Goal: Task Accomplishment & Management: Complete application form

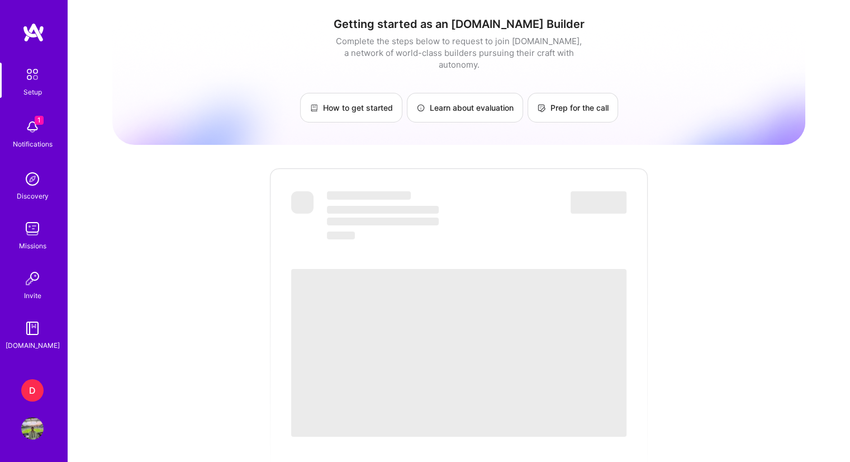
click at [38, 234] on img at bounding box center [32, 228] width 22 height 22
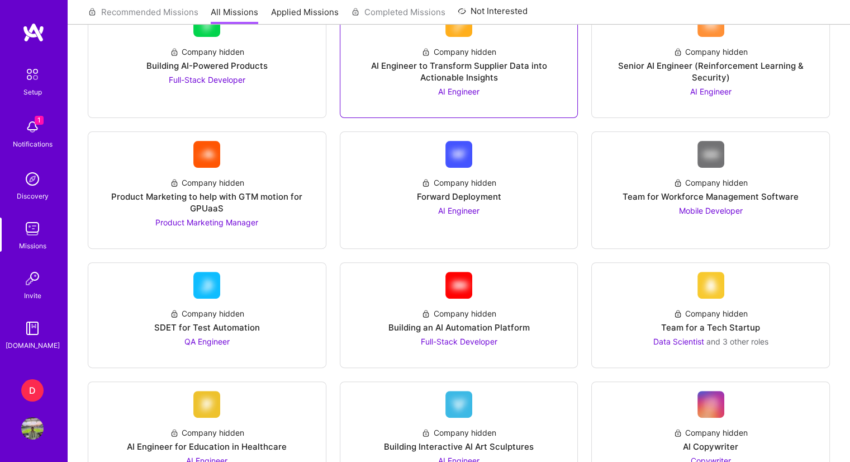
scroll to position [503, 0]
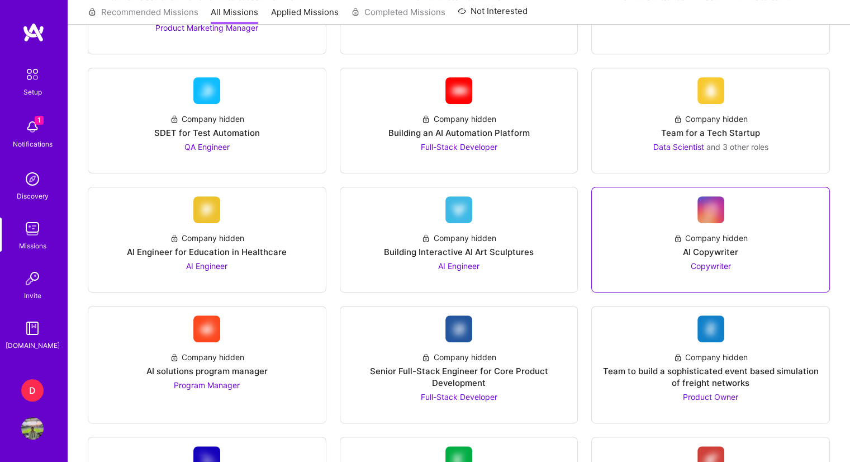
click at [694, 215] on link "Company hidden AI Copywriter Copywriter" at bounding box center [711, 239] width 220 height 87
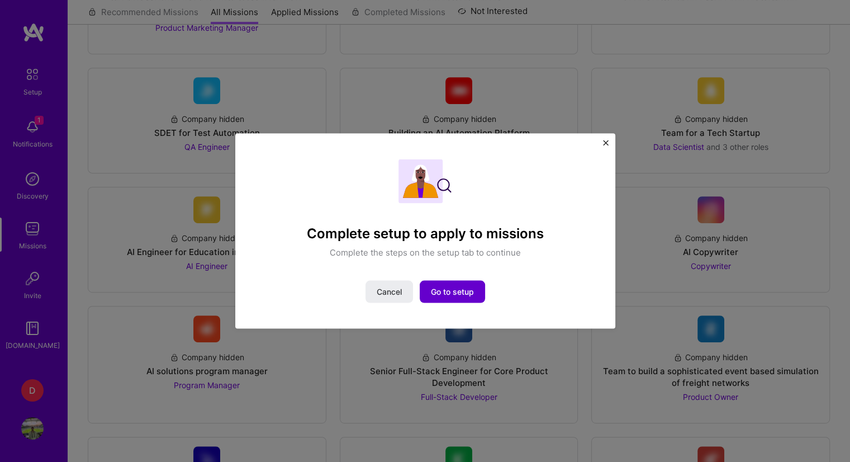
click at [466, 293] on span "Go to setup" at bounding box center [452, 291] width 43 height 11
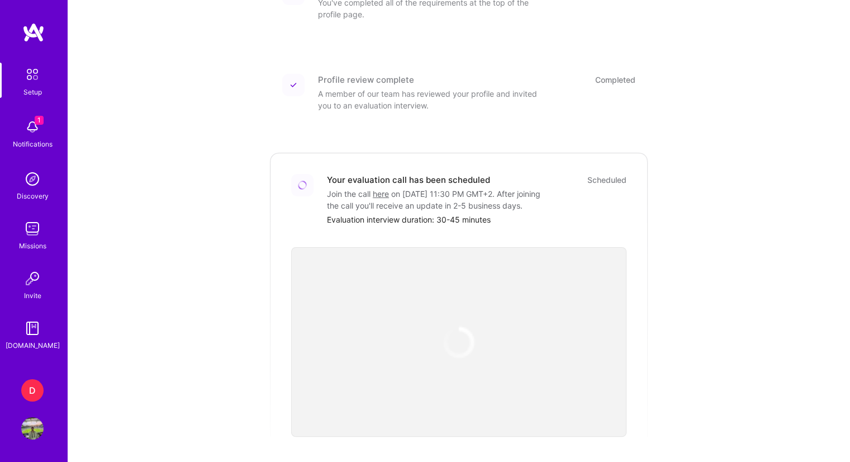
scroll to position [337, 0]
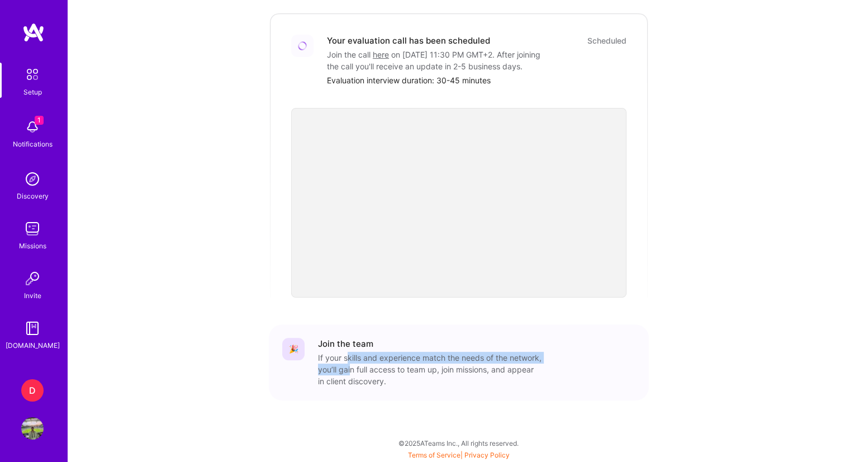
drag, startPoint x: 345, startPoint y: 359, endPoint x: 385, endPoint y: 374, distance: 41.7
click at [385, 374] on div "If your skills and experience match the needs of the network, you’ll gain full …" at bounding box center [430, 369] width 224 height 35
